Goal: Task Accomplishment & Management: Complete application form

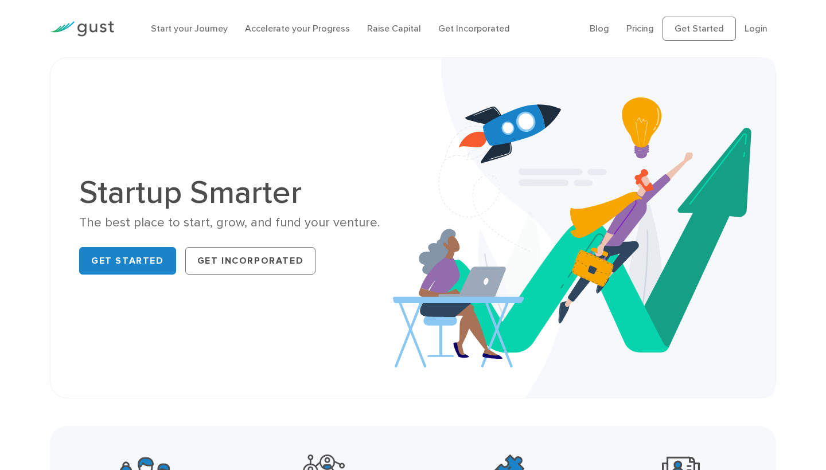
click at [102, 28] on img at bounding box center [82, 28] width 64 height 15
click at [641, 33] on link "Pricing" at bounding box center [640, 28] width 28 height 11
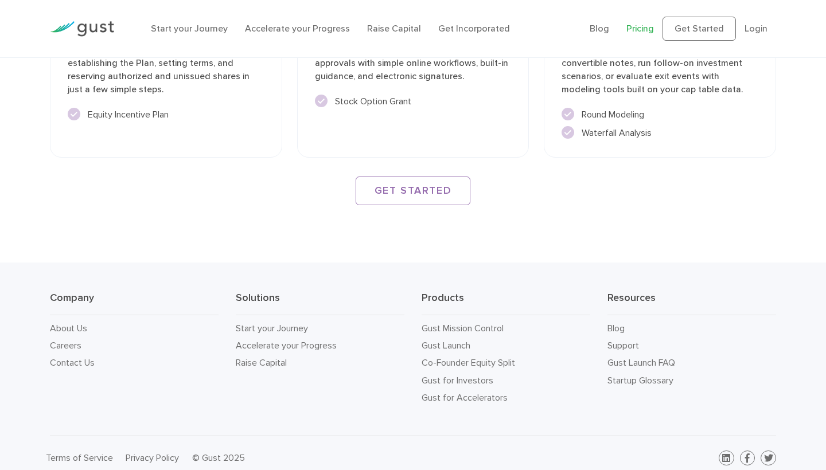
scroll to position [1683, 0]
click at [450, 341] on link "Gust Launch" at bounding box center [446, 346] width 49 height 11
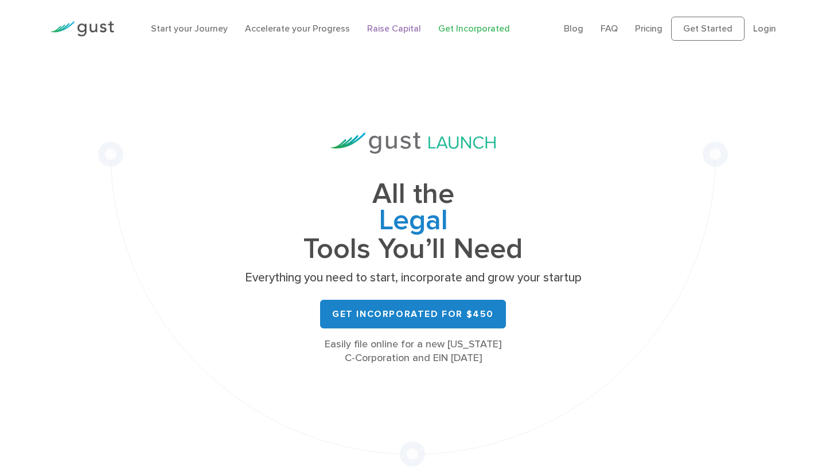
click at [387, 26] on link "Raise Capital" at bounding box center [394, 28] width 54 height 11
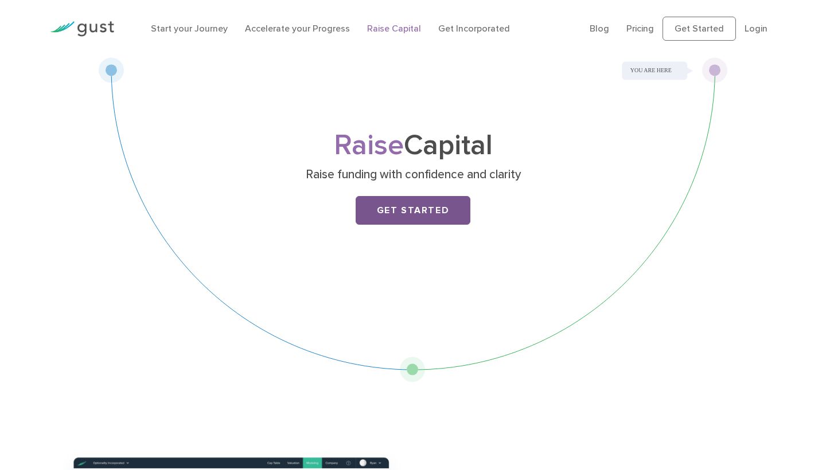
click at [410, 207] on link "Get Started" at bounding box center [413, 210] width 115 height 29
